Goal: Task Accomplishment & Management: Manage account settings

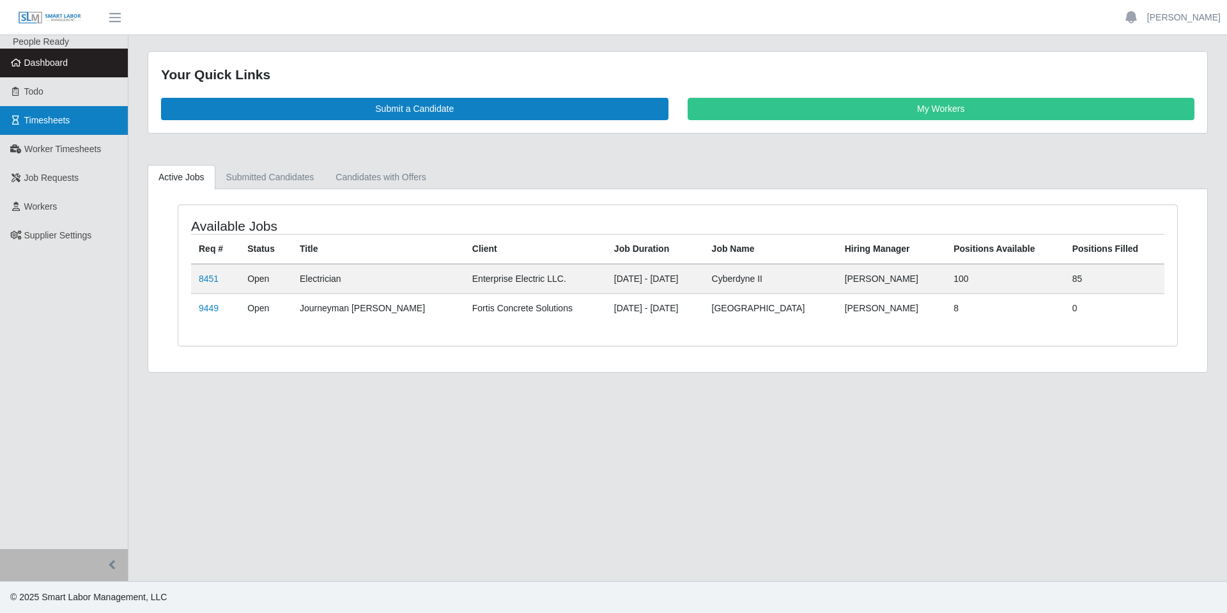
click at [49, 121] on span "Timesheets" at bounding box center [47, 120] width 46 height 10
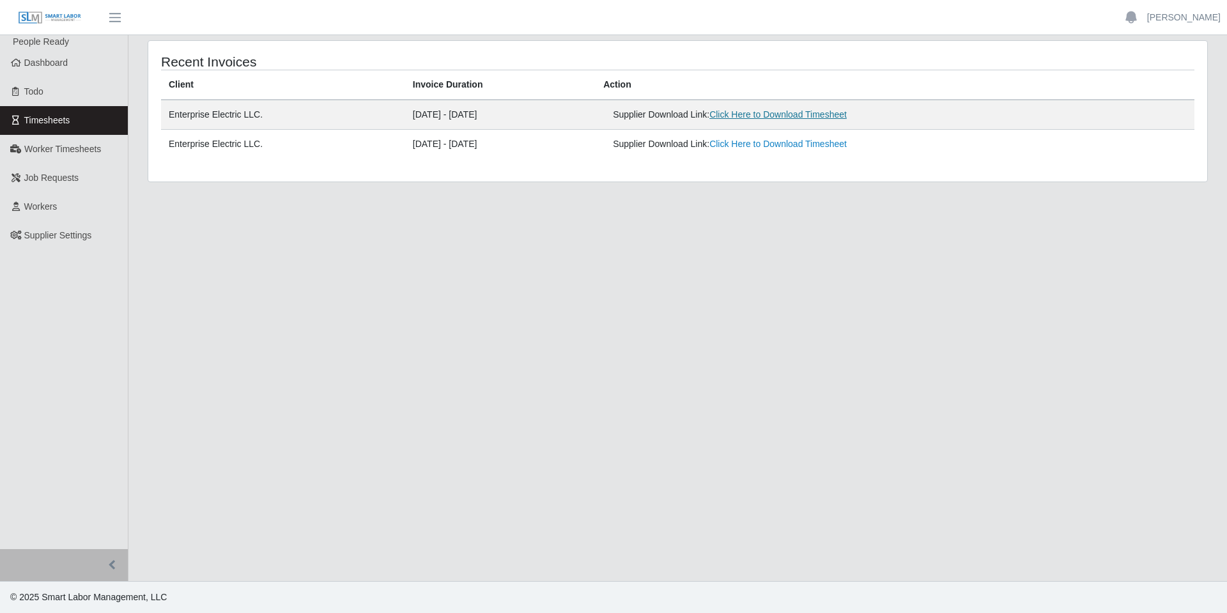
click at [797, 114] on link "Click Here to Download Timesheet" at bounding box center [778, 114] width 137 height 10
click at [1207, 18] on link "[PERSON_NAME]" at bounding box center [1185, 17] width 74 height 13
click at [1161, 86] on link "Logout" at bounding box center [1169, 88] width 115 height 27
